Goal: Navigation & Orientation: Find specific page/section

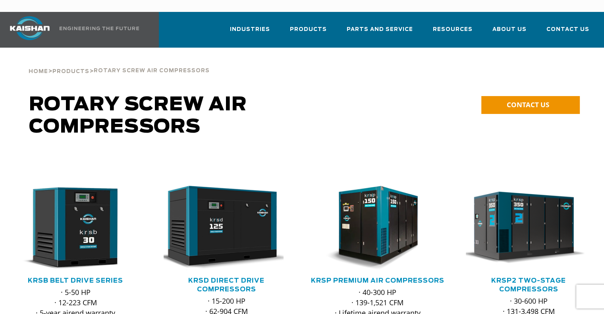
drag, startPoint x: 0, startPoint y: 0, endPoint x: 146, endPoint y: 169, distance: 223.6
click at [146, 169] on div at bounding box center [75, 277] width 151 height 247
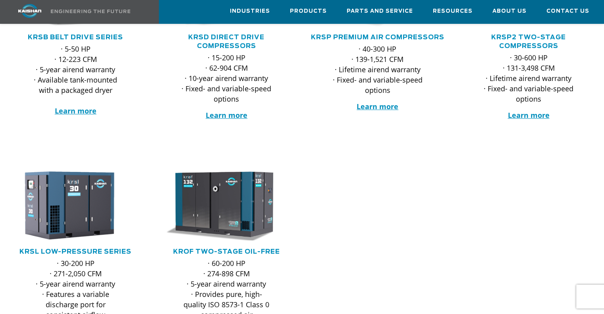
scroll to position [238, 0]
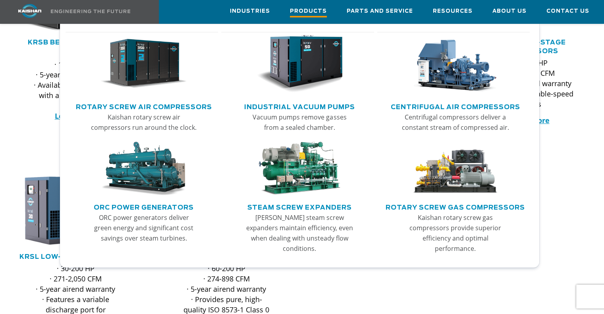
click at [305, 10] on span "Products" at bounding box center [308, 12] width 37 height 11
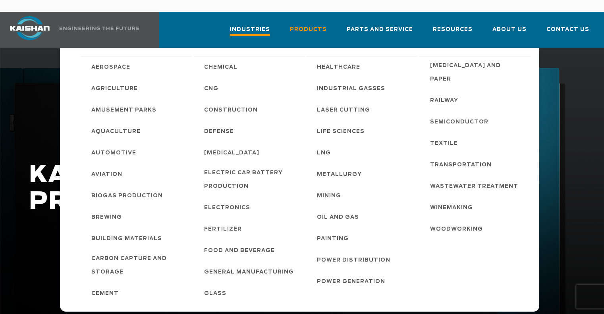
click at [249, 25] on span "Industries" at bounding box center [250, 30] width 40 height 11
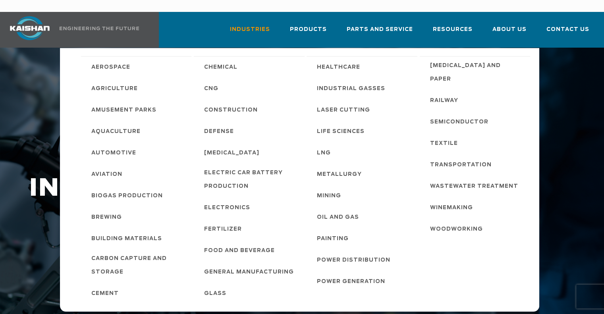
click at [249, 25] on span "Industries" at bounding box center [250, 29] width 40 height 9
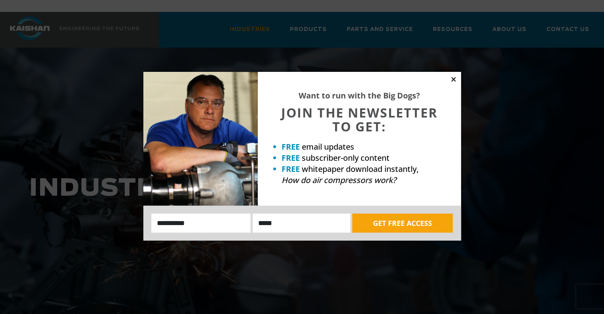
click at [455, 79] on icon at bounding box center [453, 79] width 7 height 7
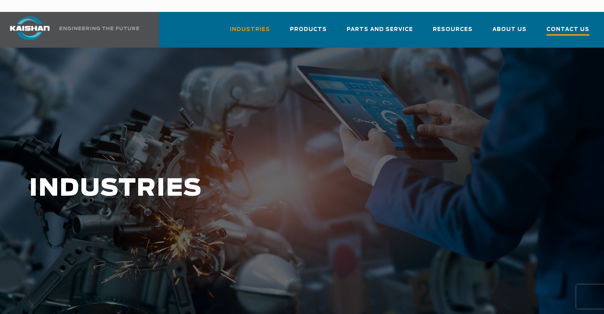
click at [572, 25] on span "Contact Us" at bounding box center [568, 30] width 43 height 11
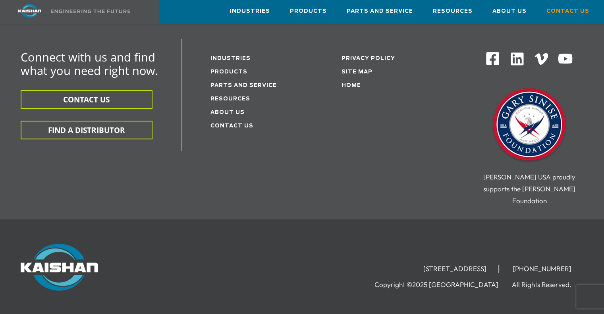
scroll to position [283, 0]
